Goal: Information Seeking & Learning: Find specific fact

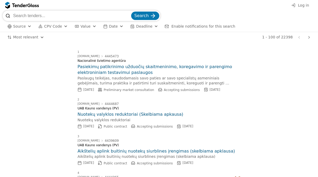
click at [101, 14] on input "search" at bounding box center [71, 15] width 117 height 10
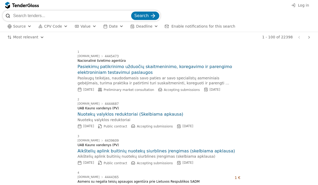
click at [78, 17] on input "search" at bounding box center [71, 15] width 117 height 10
paste input "30191400-8"
type input "30191400-8"
click at [148, 17] on span "Search" at bounding box center [141, 15] width 14 height 5
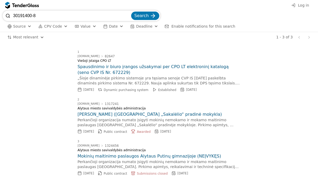
click at [142, 15] on span "Search" at bounding box center [141, 15] width 14 height 5
click at [87, 18] on input "30191400-8" at bounding box center [71, 15] width 117 height 10
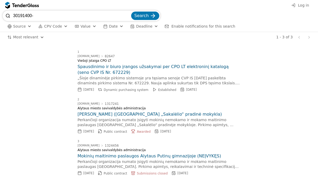
type input "30191400"
click at [141, 13] on span "Search" at bounding box center [141, 15] width 14 height 5
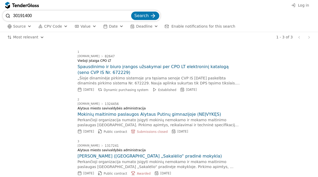
click at [303, 7] on span "Log in" at bounding box center [303, 5] width 11 height 4
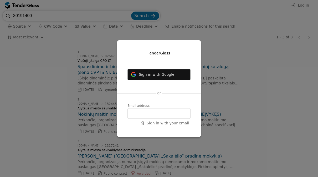
click at [223, 134] on div at bounding box center [159, 88] width 318 height 177
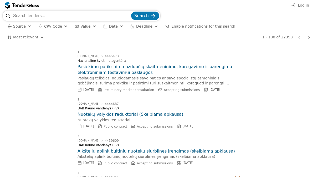
click at [111, 17] on input "search" at bounding box center [71, 15] width 117 height 10
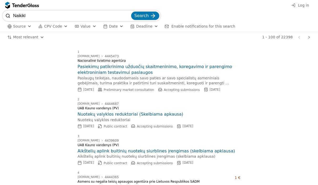
type input "Naikikli"
click at [143, 15] on span "Search" at bounding box center [141, 15] width 14 height 5
